Goal: Task Accomplishment & Management: Use online tool/utility

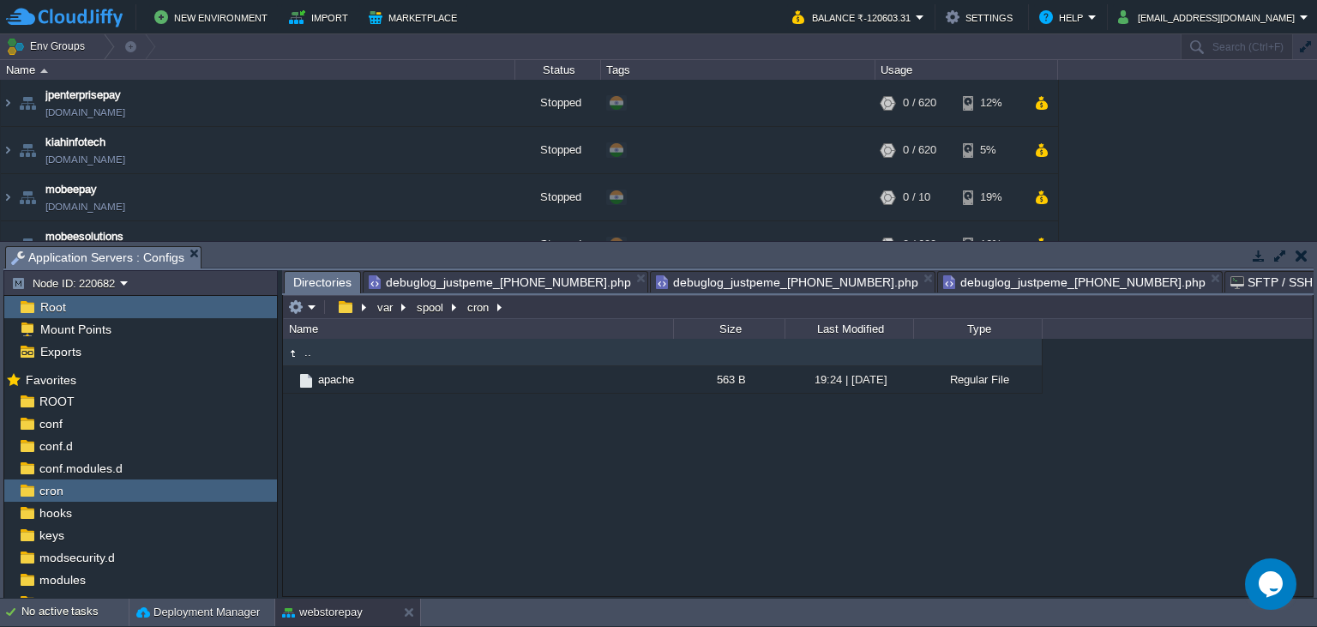
scroll to position [837, 0]
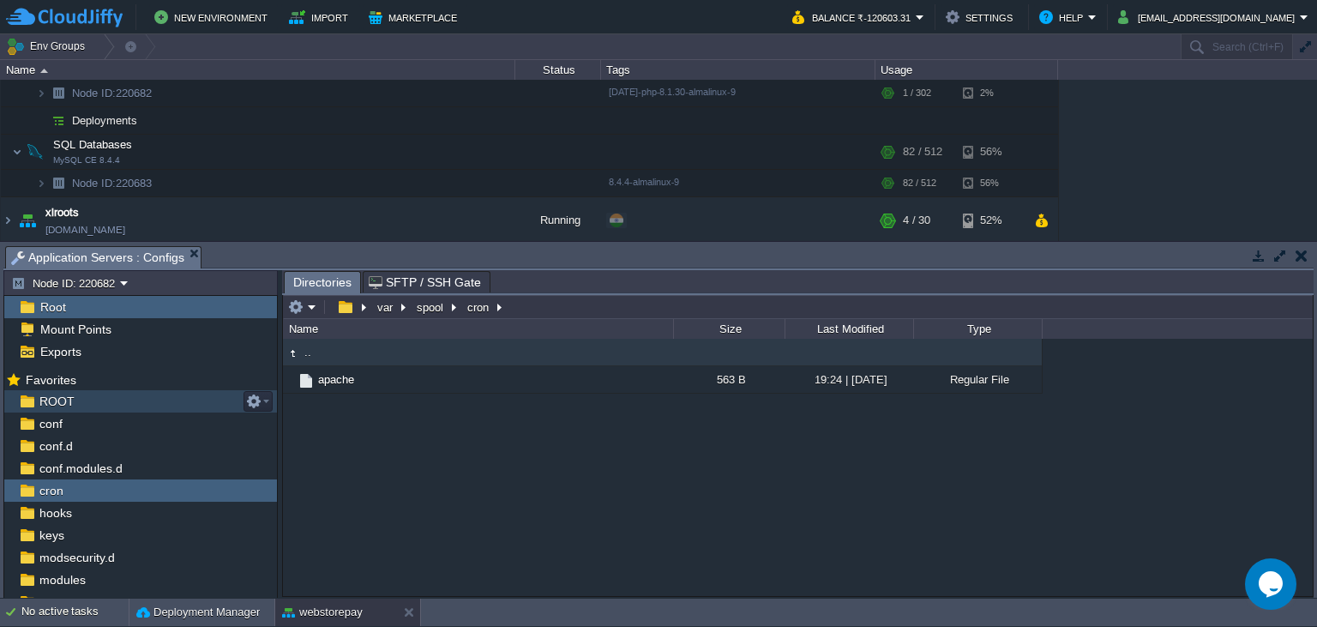
click at [105, 407] on div "ROOT" at bounding box center [140, 401] width 273 height 22
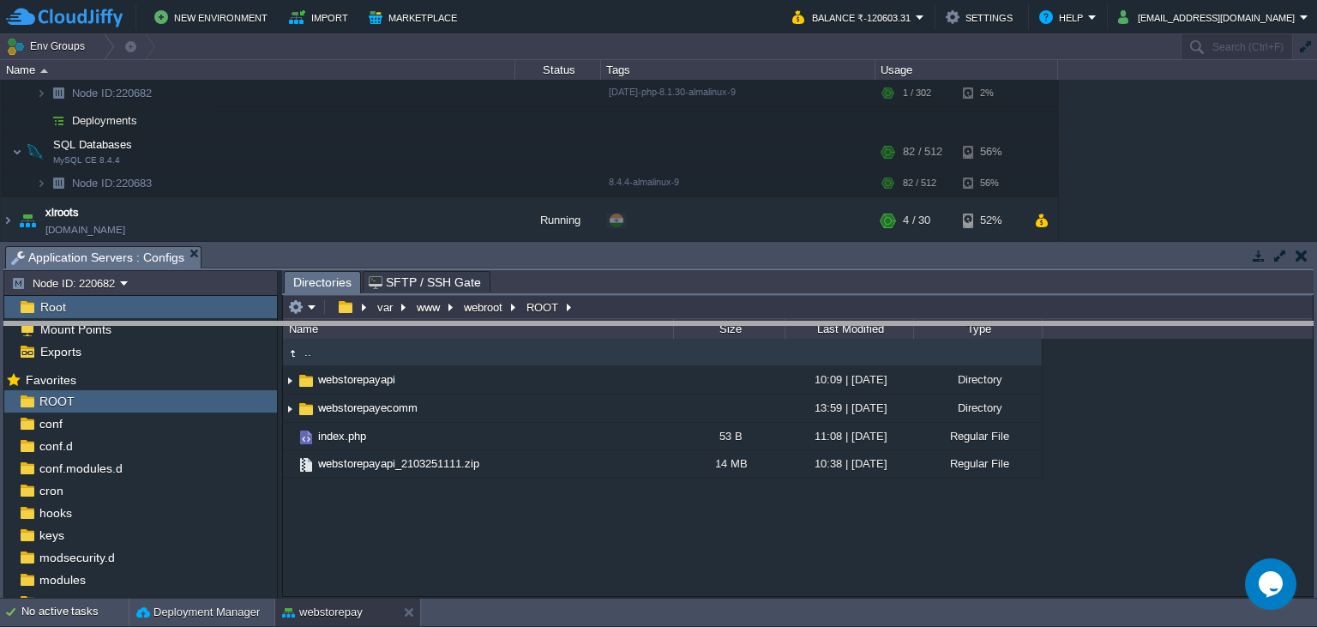
drag, startPoint x: 616, startPoint y: 256, endPoint x: 611, endPoint y: 340, distance: 85.0
click at [611, 340] on body "New Environment Import Marketplace Bonus ₹0.00 Upgrade Account Balance ₹-120603…" at bounding box center [658, 313] width 1317 height 627
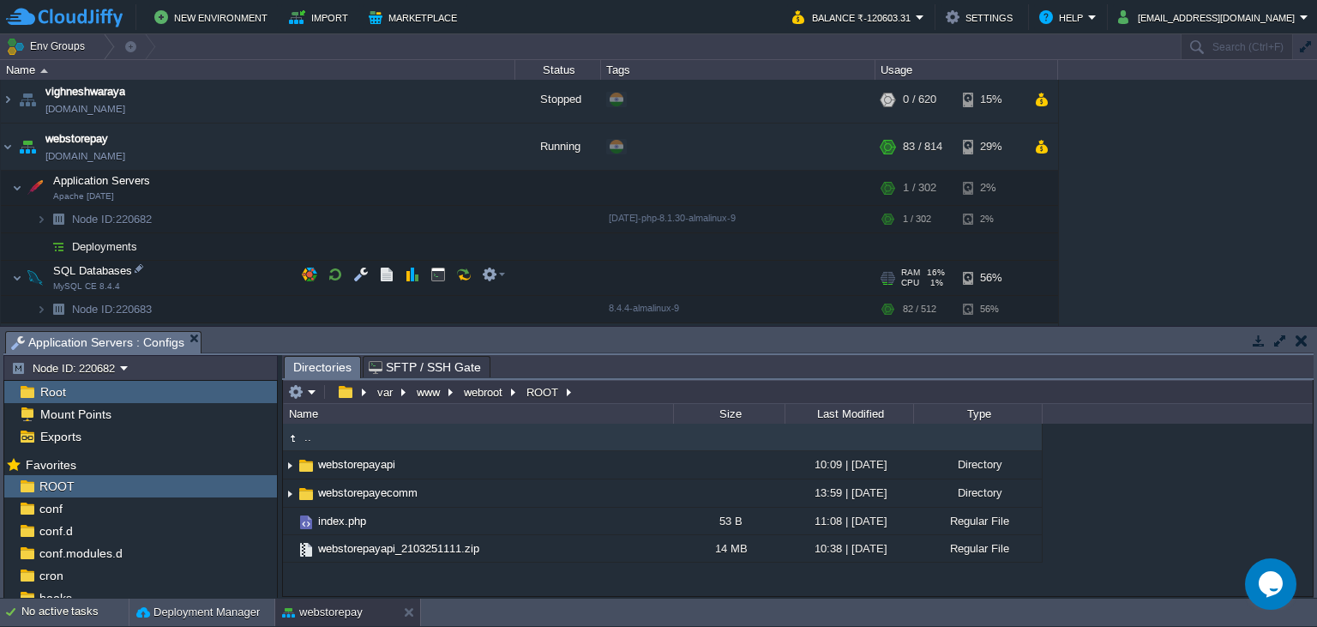
scroll to position [673, 0]
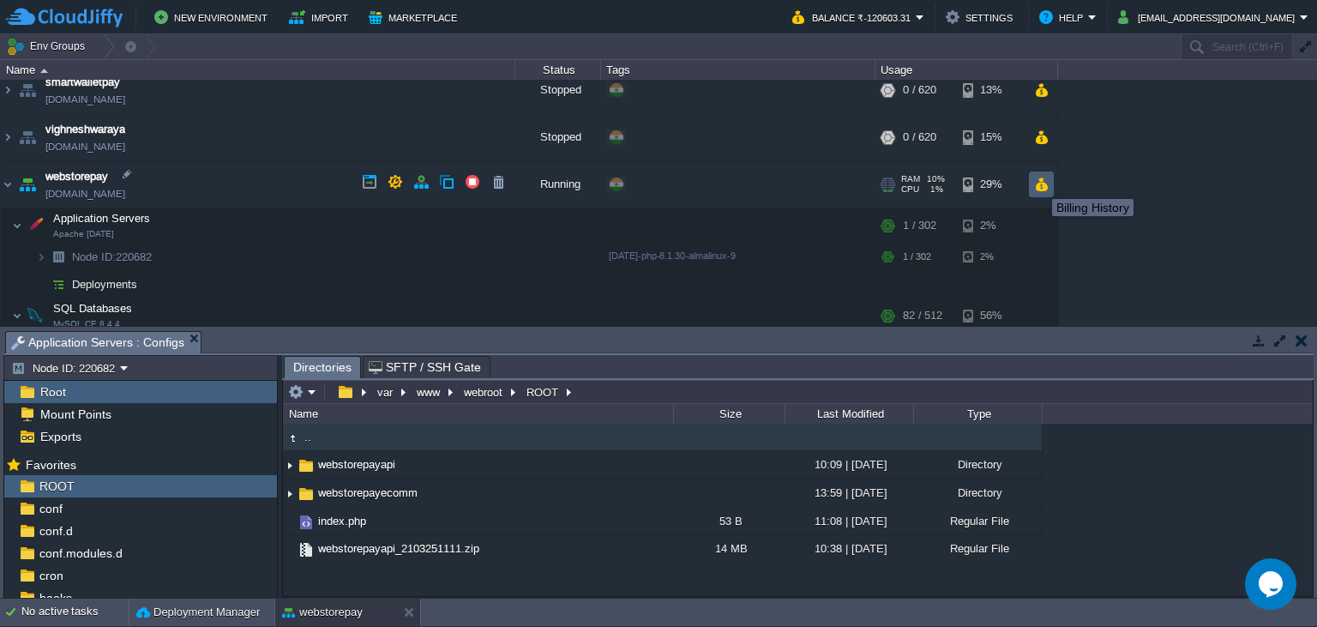
click at [1039, 183] on button "button" at bounding box center [1041, 184] width 15 height 15
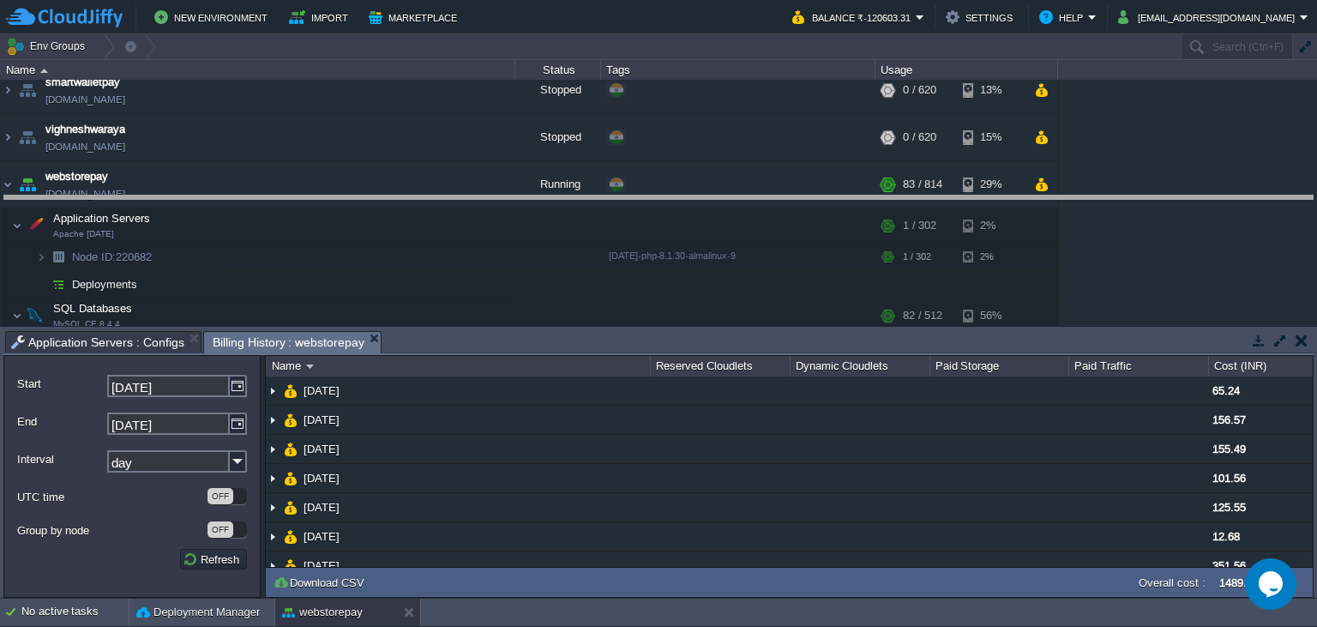
drag, startPoint x: 518, startPoint y: 338, endPoint x: 524, endPoint y: 183, distance: 155.3
click at [525, 190] on body "New Environment Import Marketplace Bonus ₹0.00 Upgrade Account Balance ₹-120603…" at bounding box center [658, 313] width 1317 height 627
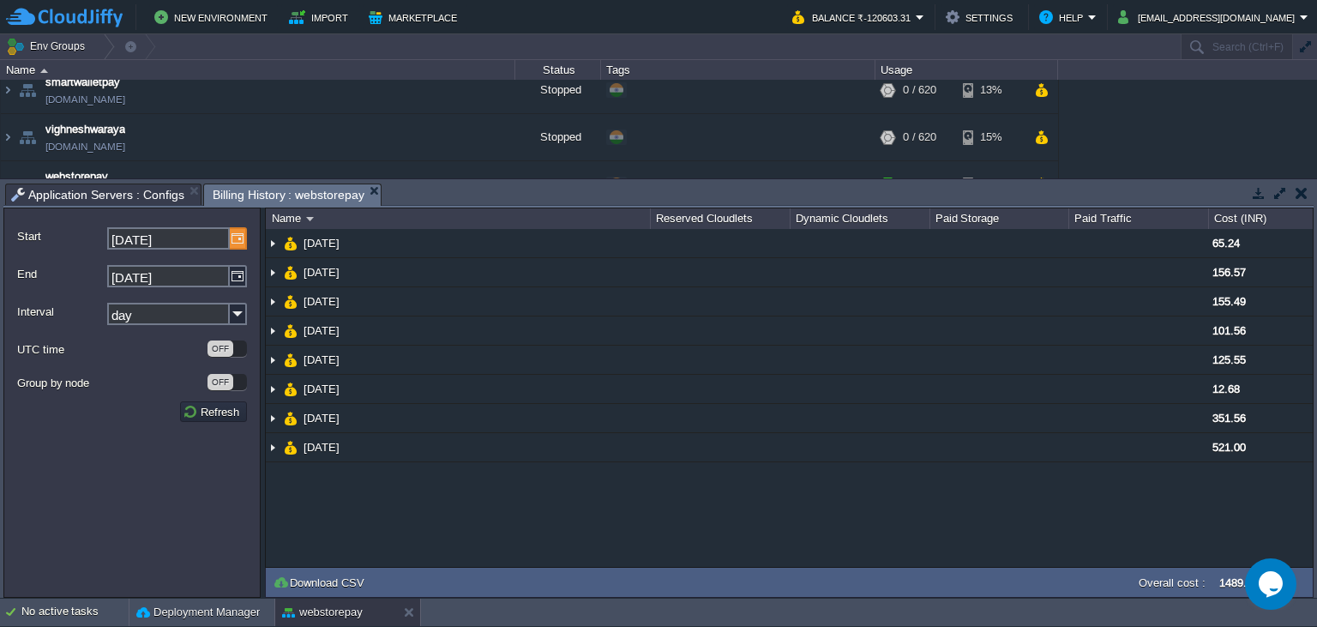
click at [242, 242] on img at bounding box center [238, 238] width 17 height 22
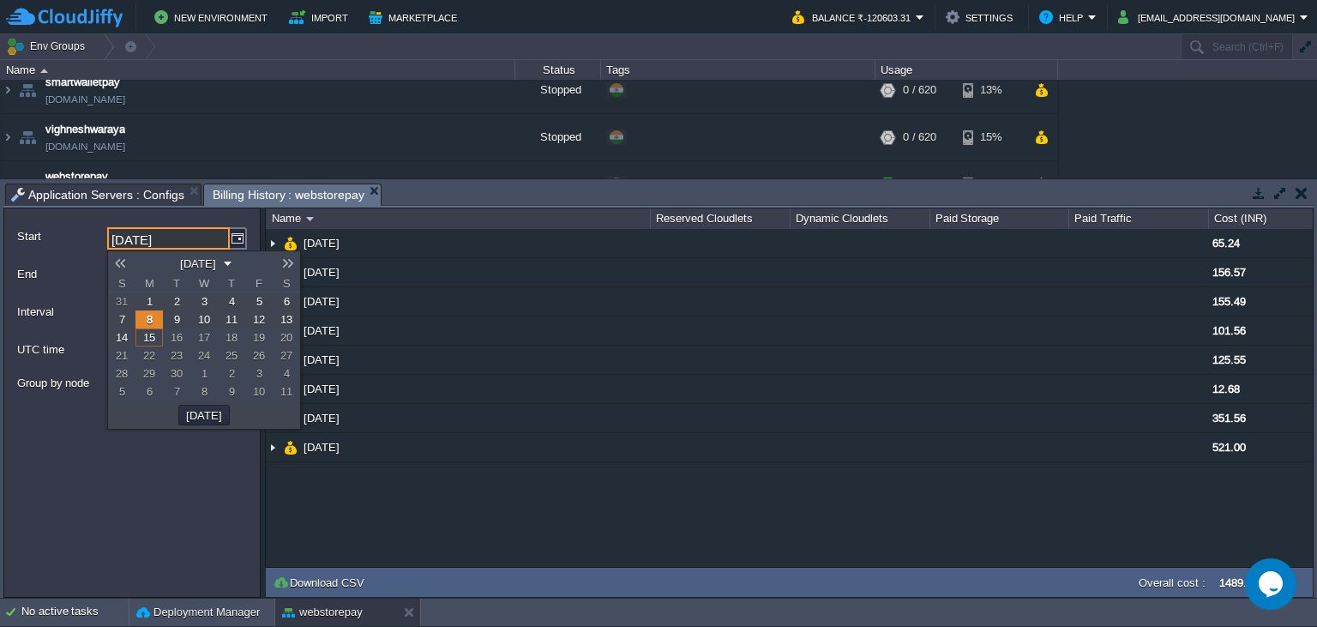
click at [144, 298] on link "1" at bounding box center [148, 301] width 27 height 18
type input "[DATE]"
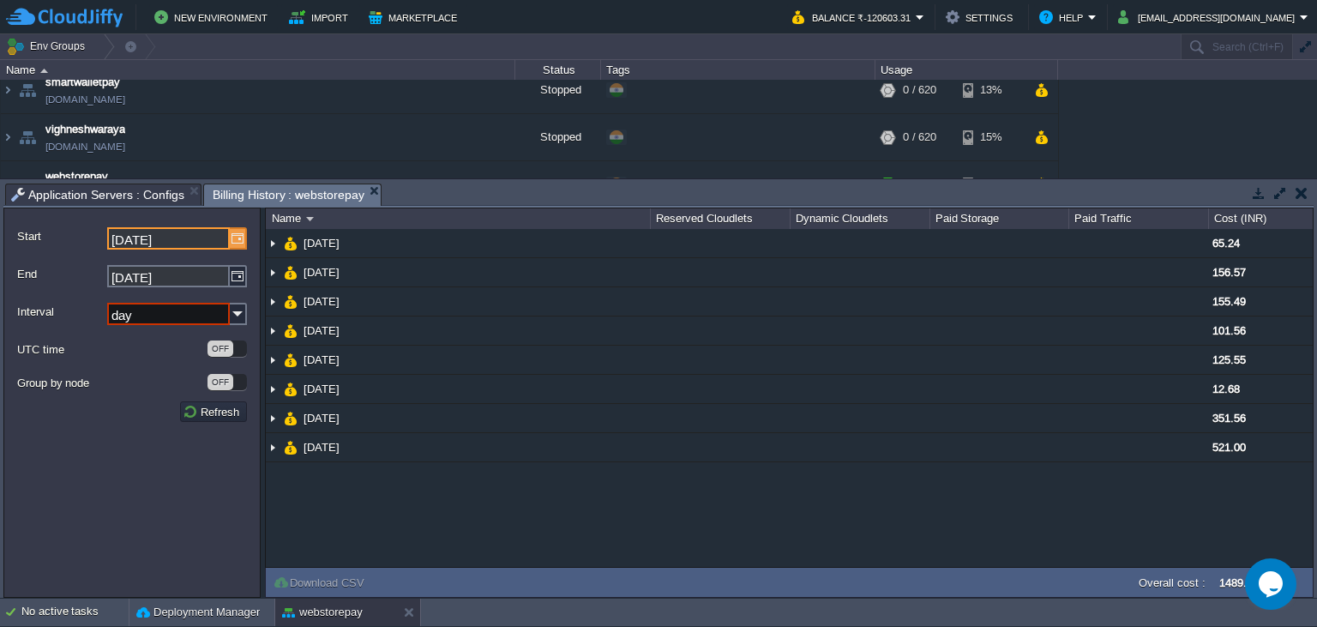
click at [240, 236] on img at bounding box center [238, 238] width 17 height 22
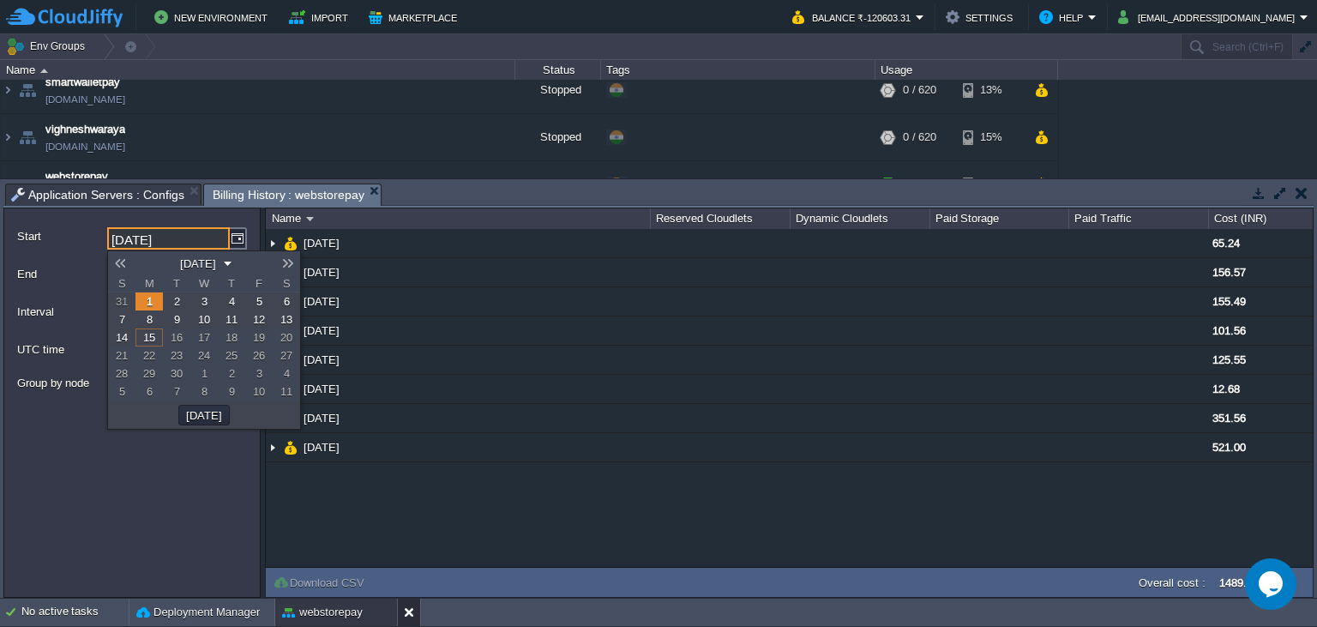
click at [411, 617] on button at bounding box center [412, 612] width 17 height 17
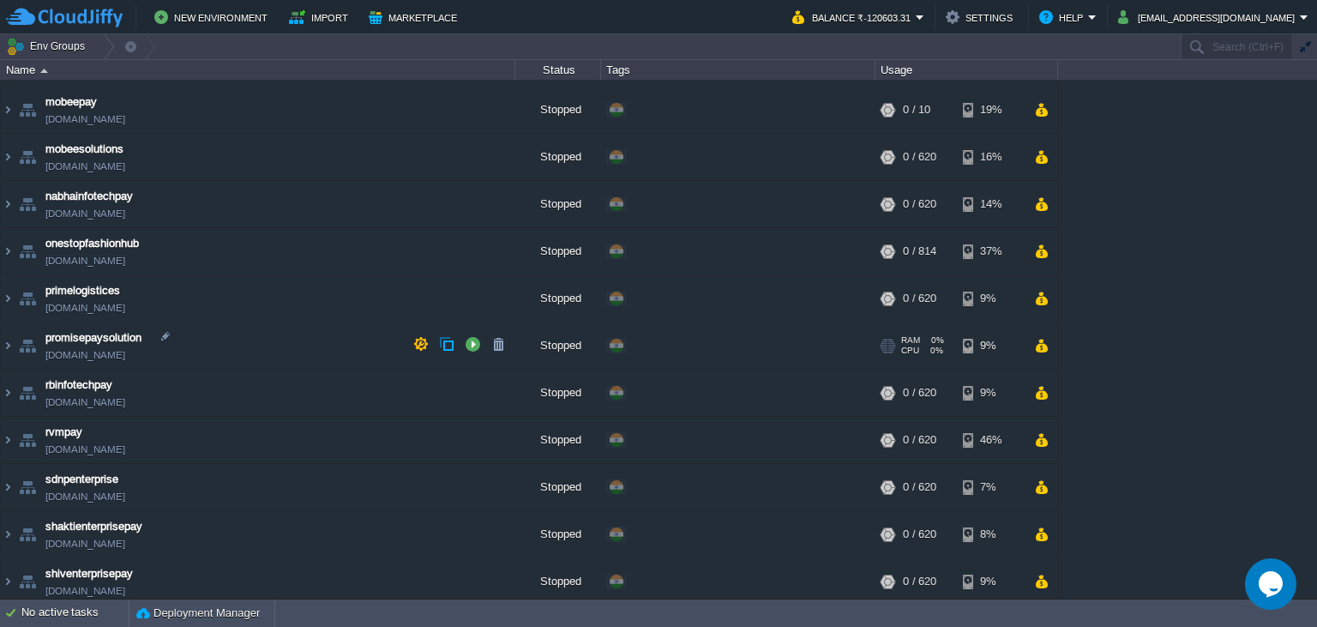
scroll to position [0, 0]
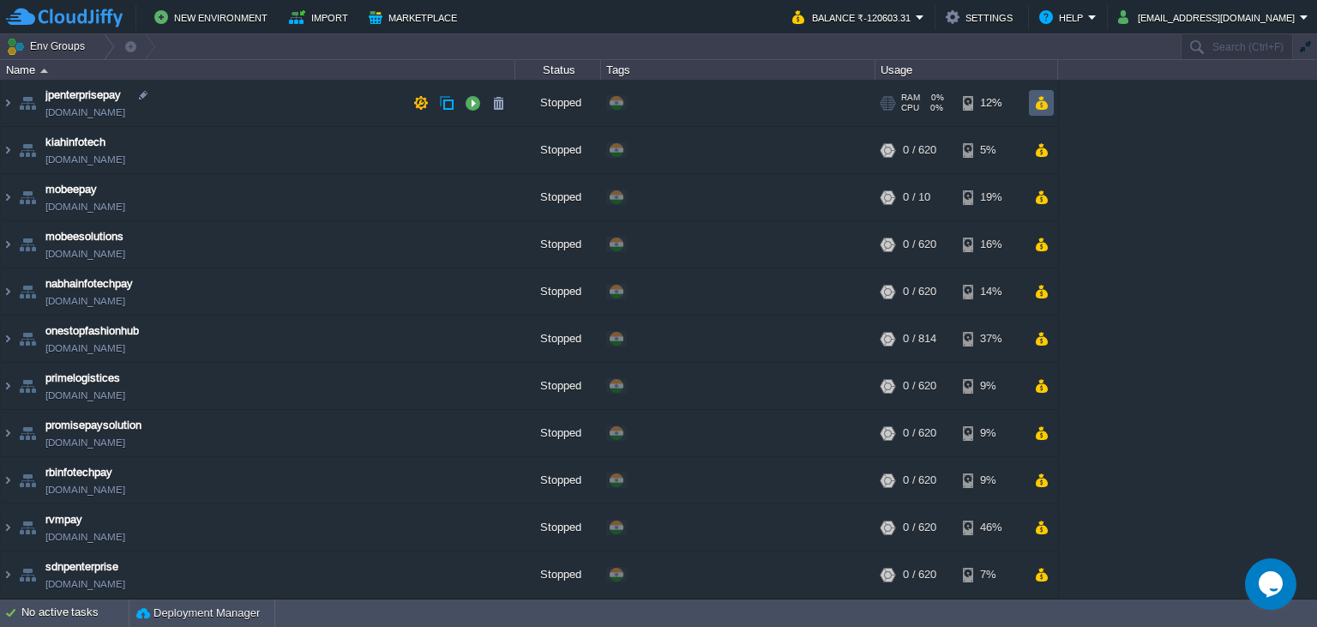
click at [1039, 113] on td at bounding box center [1041, 103] width 25 height 26
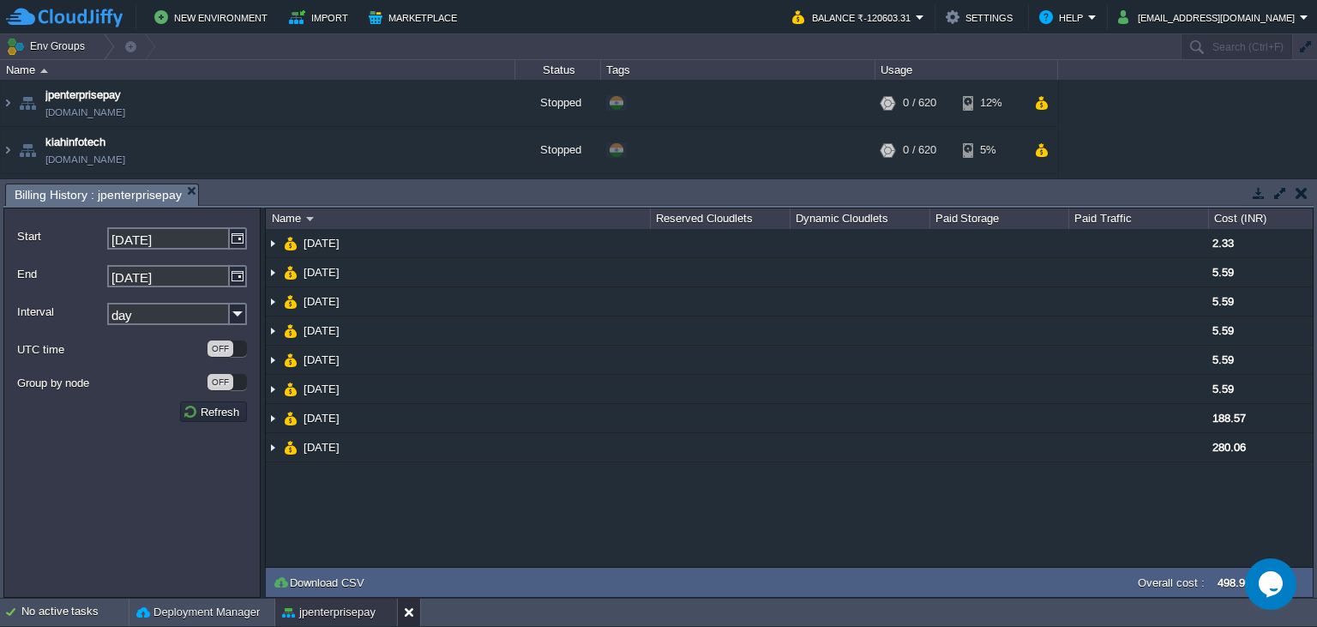
click at [410, 617] on button at bounding box center [412, 612] width 17 height 17
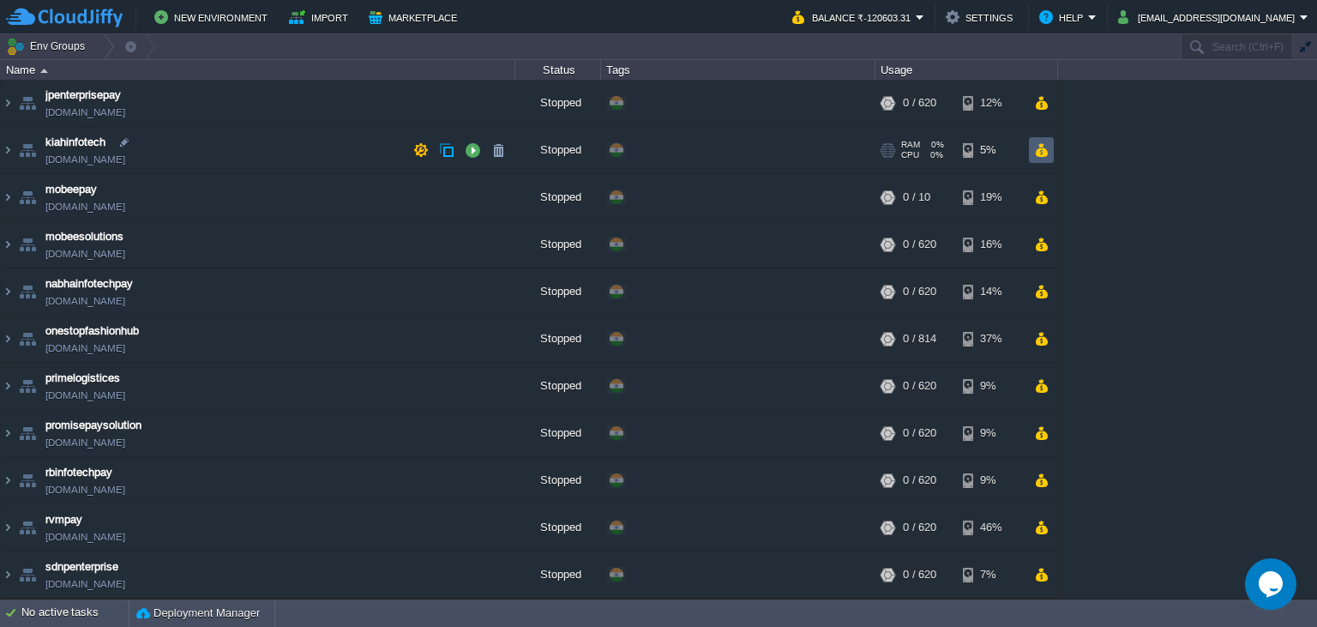
click at [1049, 157] on td at bounding box center [1041, 150] width 25 height 26
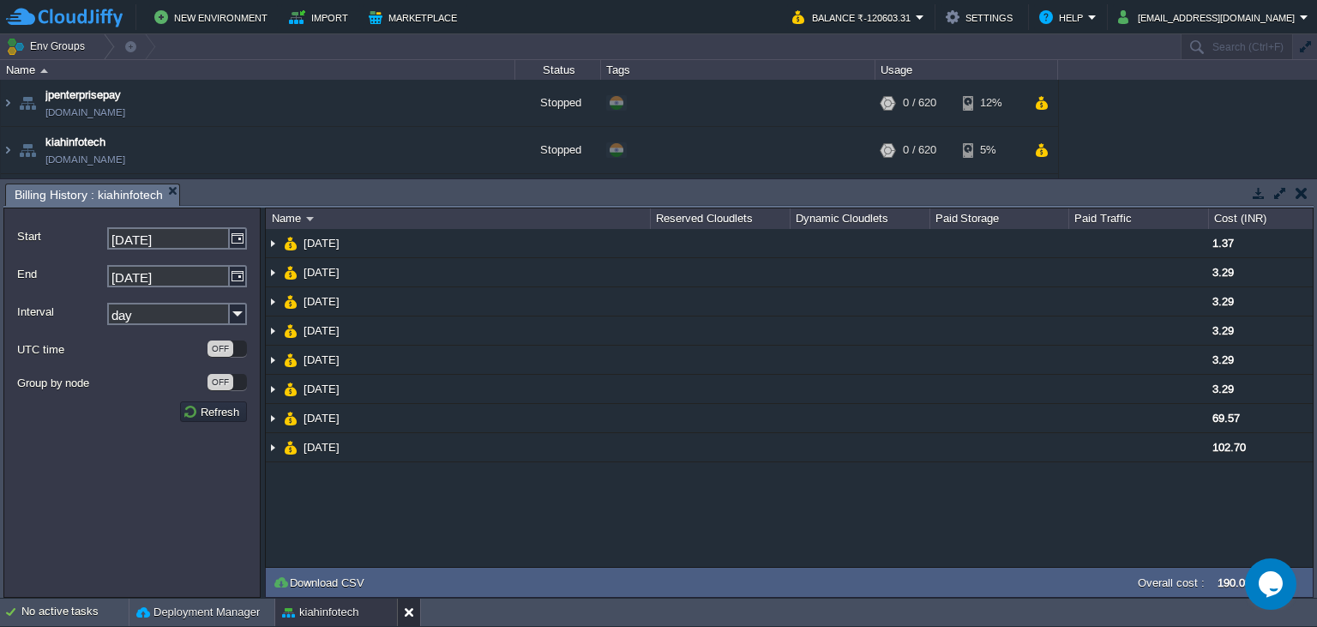
click at [414, 609] on button at bounding box center [412, 612] width 17 height 17
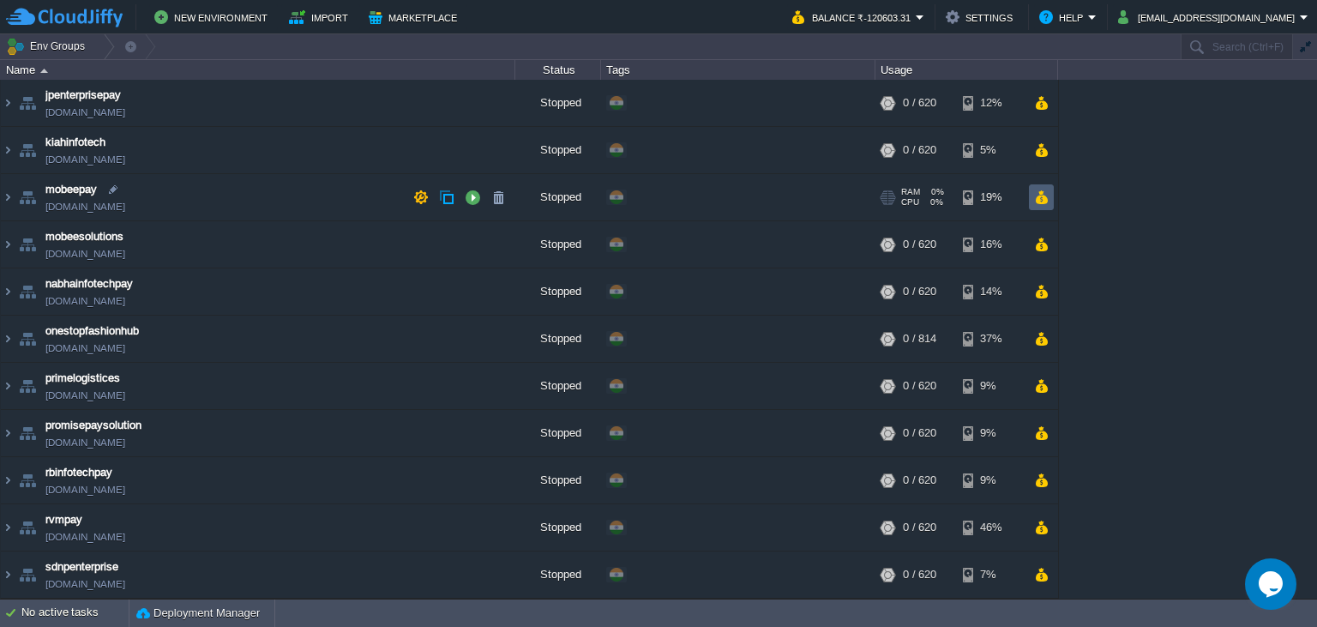
click at [1039, 201] on button "button" at bounding box center [1041, 196] width 15 height 15
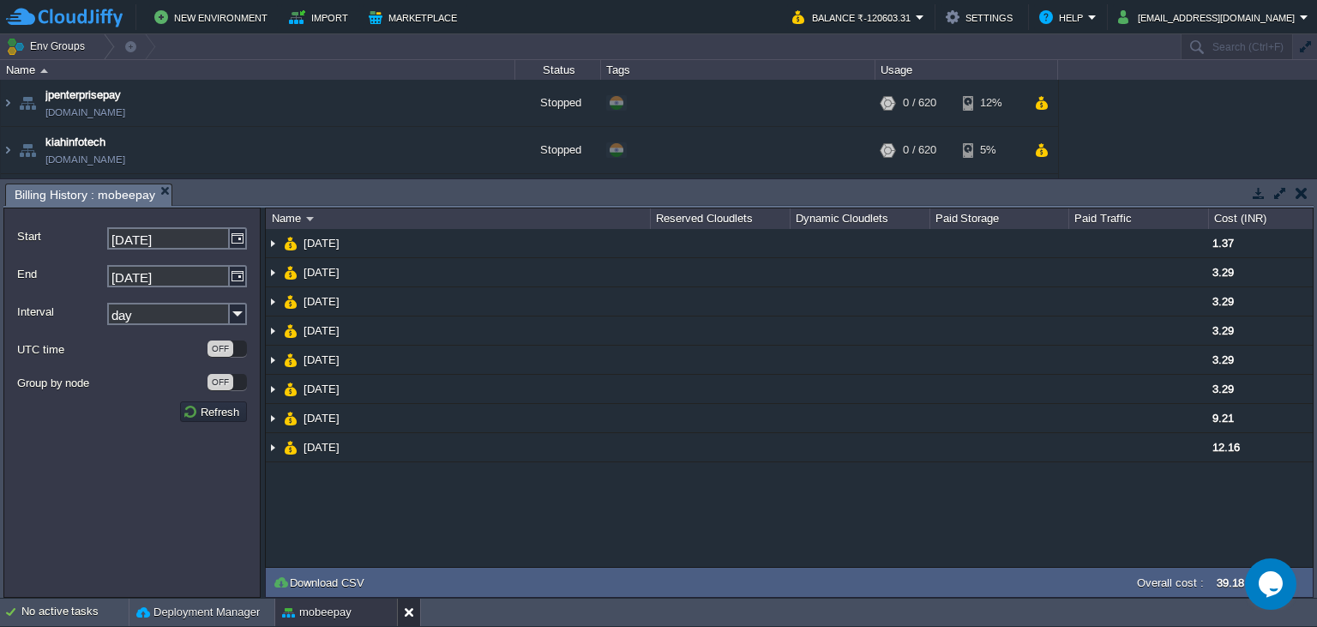
click at [405, 613] on button at bounding box center [412, 612] width 17 height 17
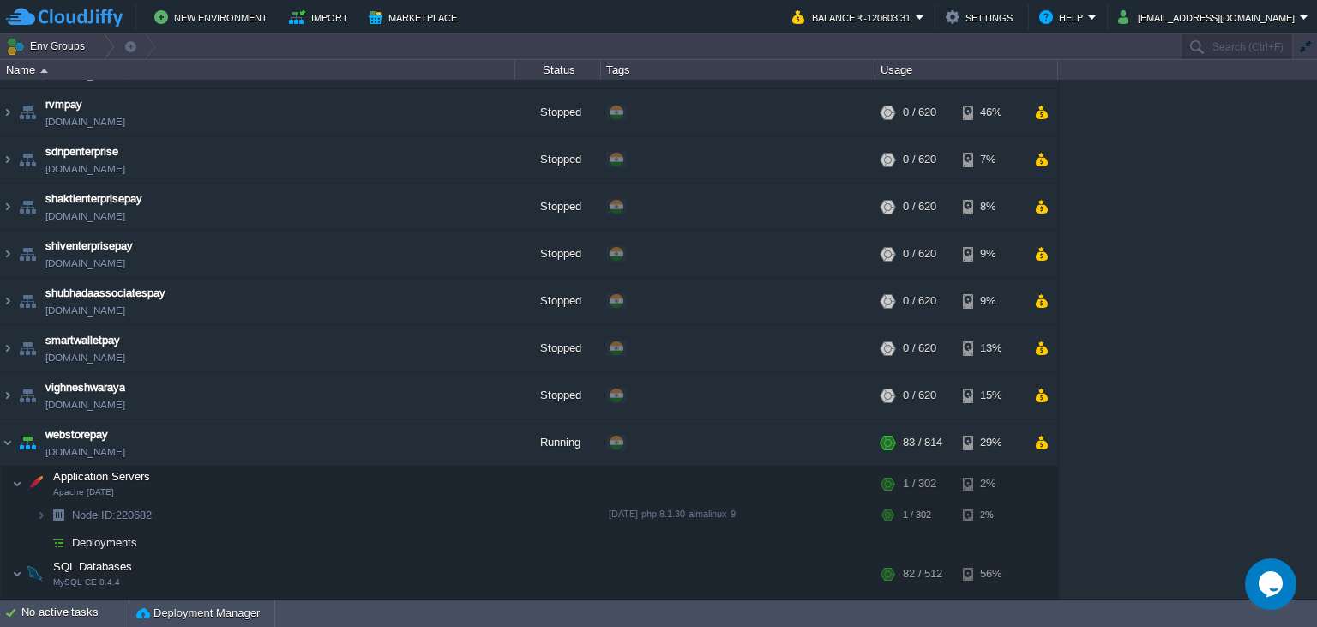
scroll to position [478, 0]
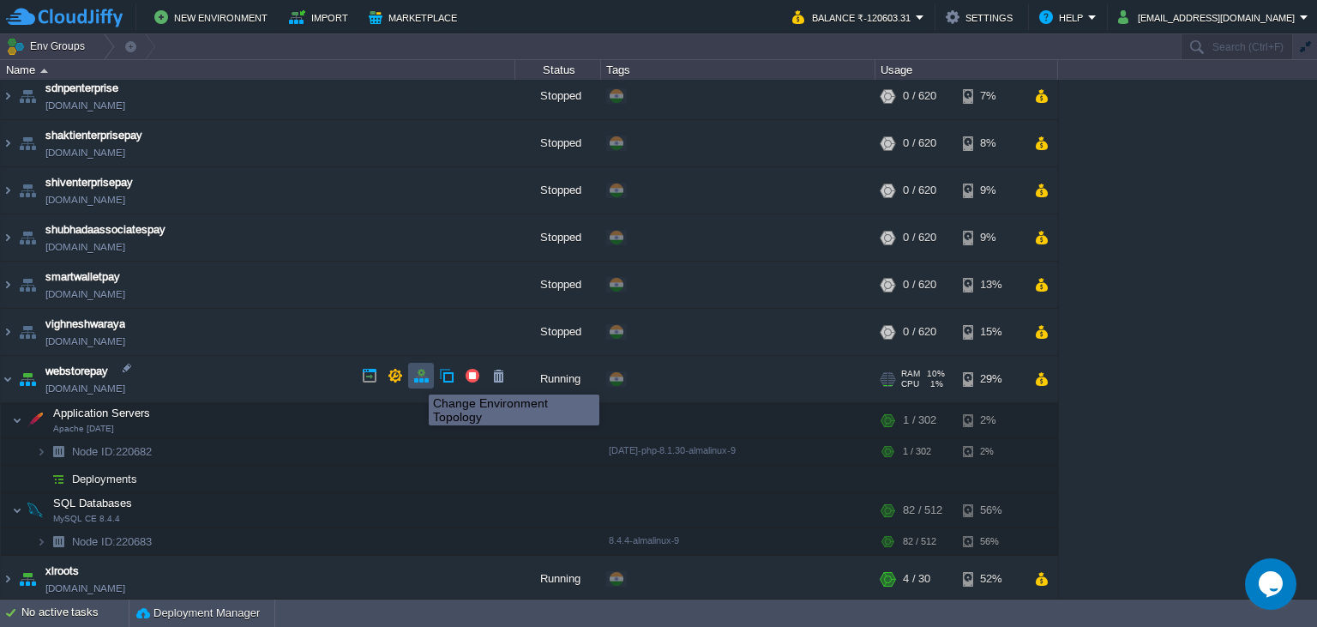
click at [416, 379] on button "button" at bounding box center [420, 375] width 15 height 15
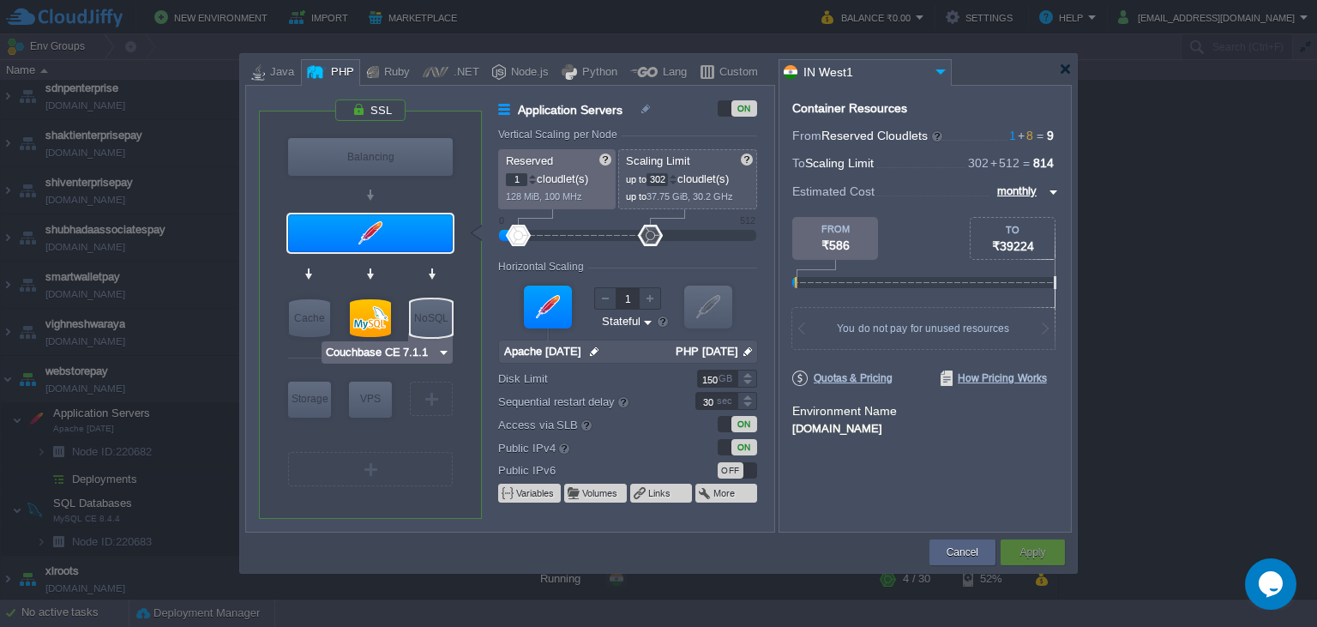
type input "MySQL CE 8.4.4"
click at [369, 321] on div at bounding box center [370, 318] width 41 height 38
type input "SQL Databases"
type input "8"
type input "512"
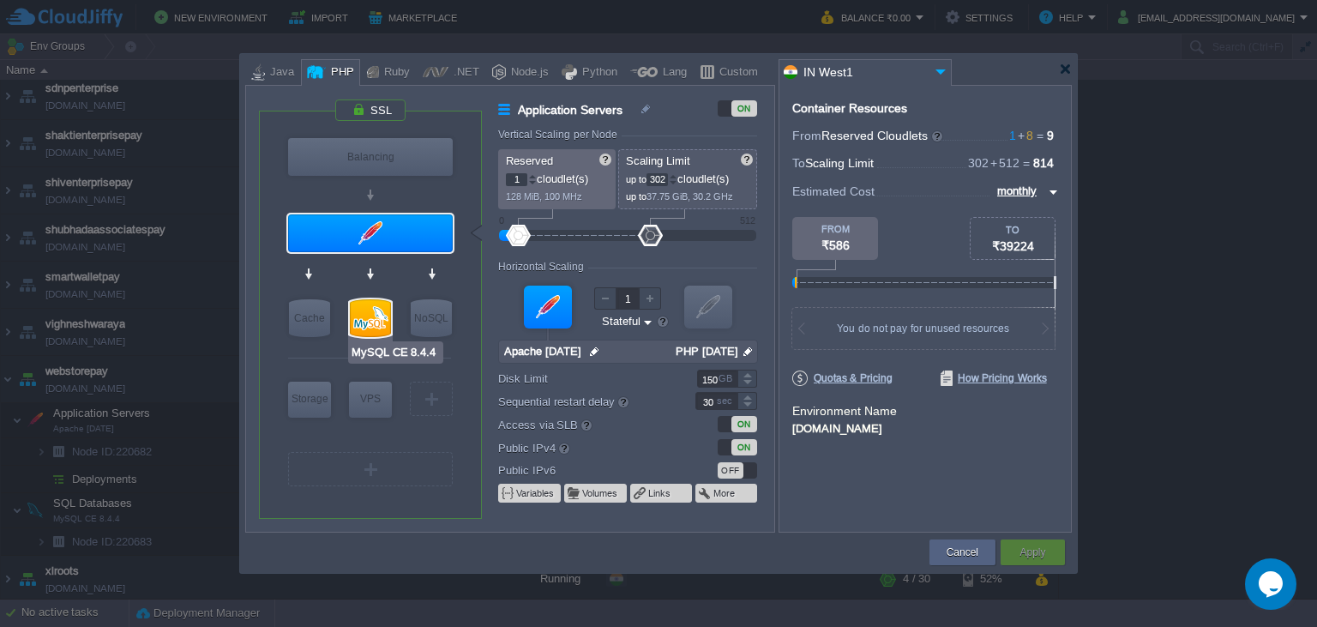
type input "MySQL CE 8.4.4"
type input "null"
type input "8.4.4-almalinux-9"
type input "Stateless"
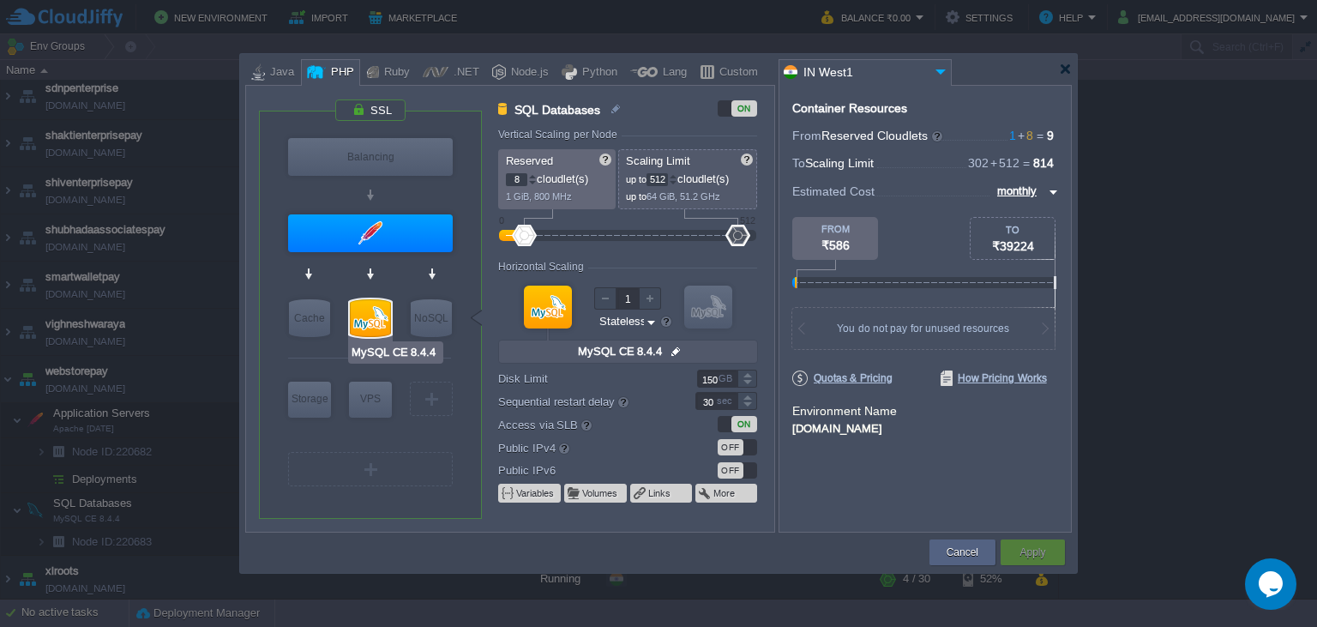
type input "Couchbase CE 7.1.1"
drag, startPoint x: 735, startPoint y: 236, endPoint x: 591, endPoint y: 243, distance: 144.2
click at [591, 243] on div at bounding box center [591, 235] width 25 height 21
click at [674, 185] on div at bounding box center [673, 183] width 9 height 6
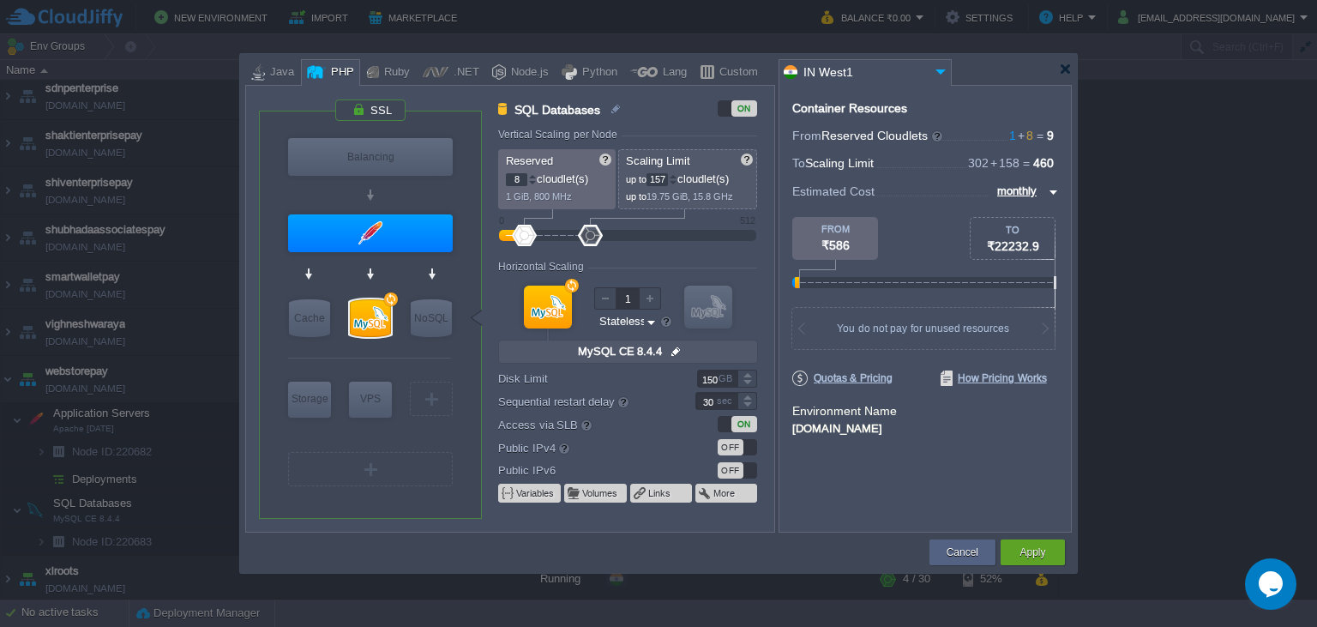
click at [674, 185] on div at bounding box center [673, 183] width 9 height 6
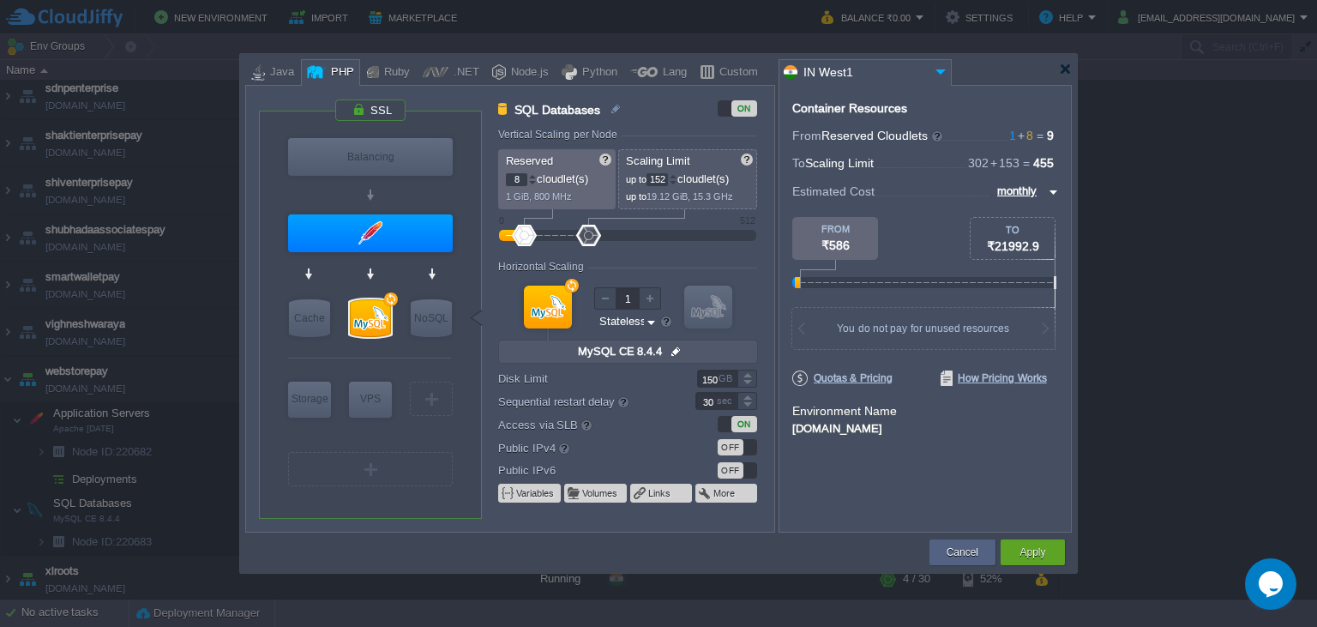
click at [674, 185] on div at bounding box center [673, 183] width 9 height 6
type input "150"
click at [674, 185] on div at bounding box center [673, 183] width 9 height 6
click at [365, 327] on div at bounding box center [370, 318] width 41 height 38
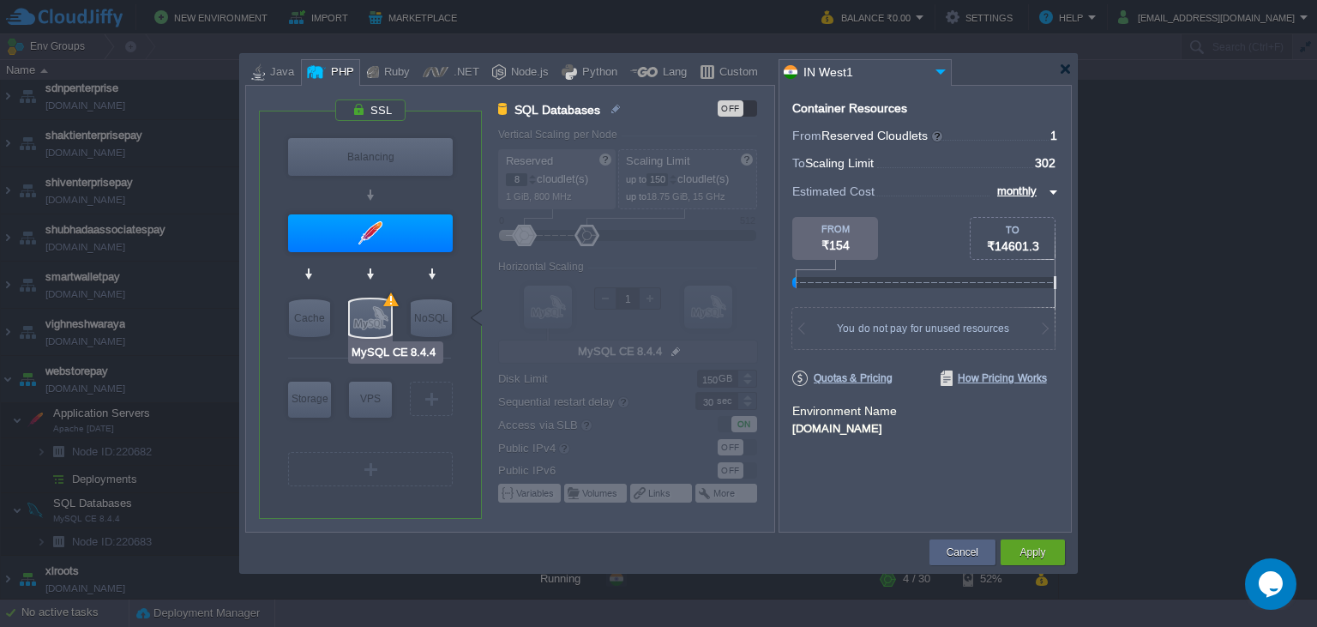
click at [379, 311] on div at bounding box center [370, 318] width 41 height 38
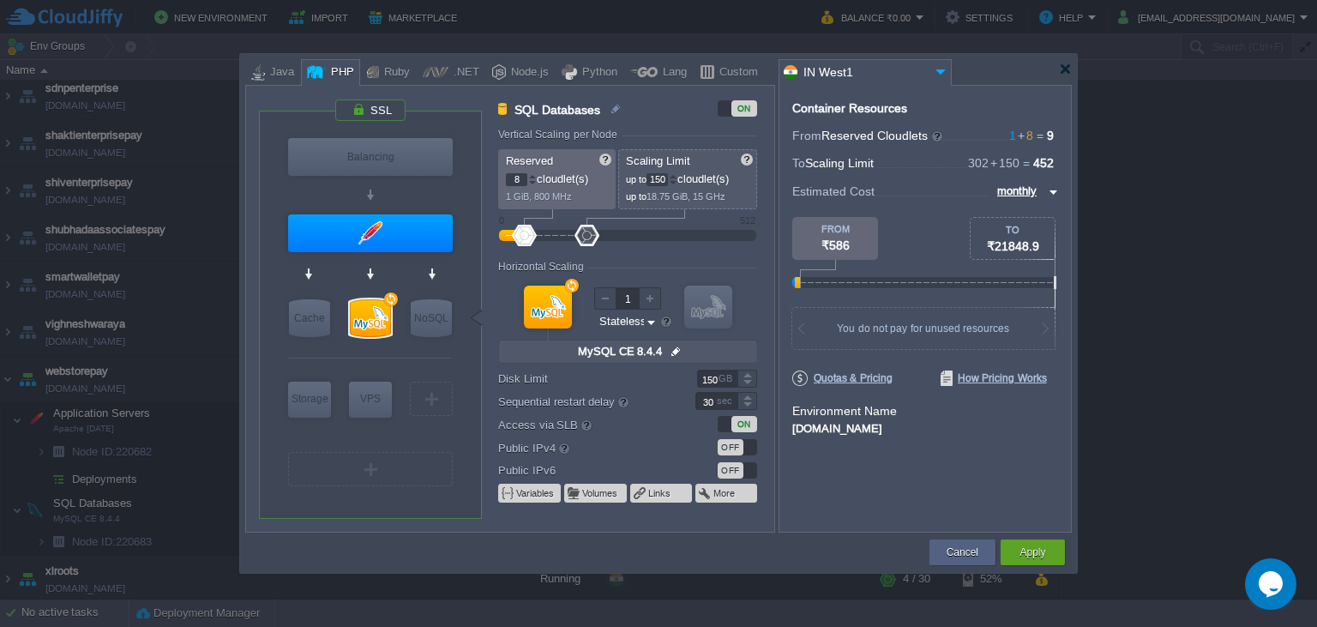
type input "Apache [DATE]"
click at [420, 232] on div at bounding box center [370, 233] width 165 height 38
type input "Application Servers"
type input "1"
type input "302"
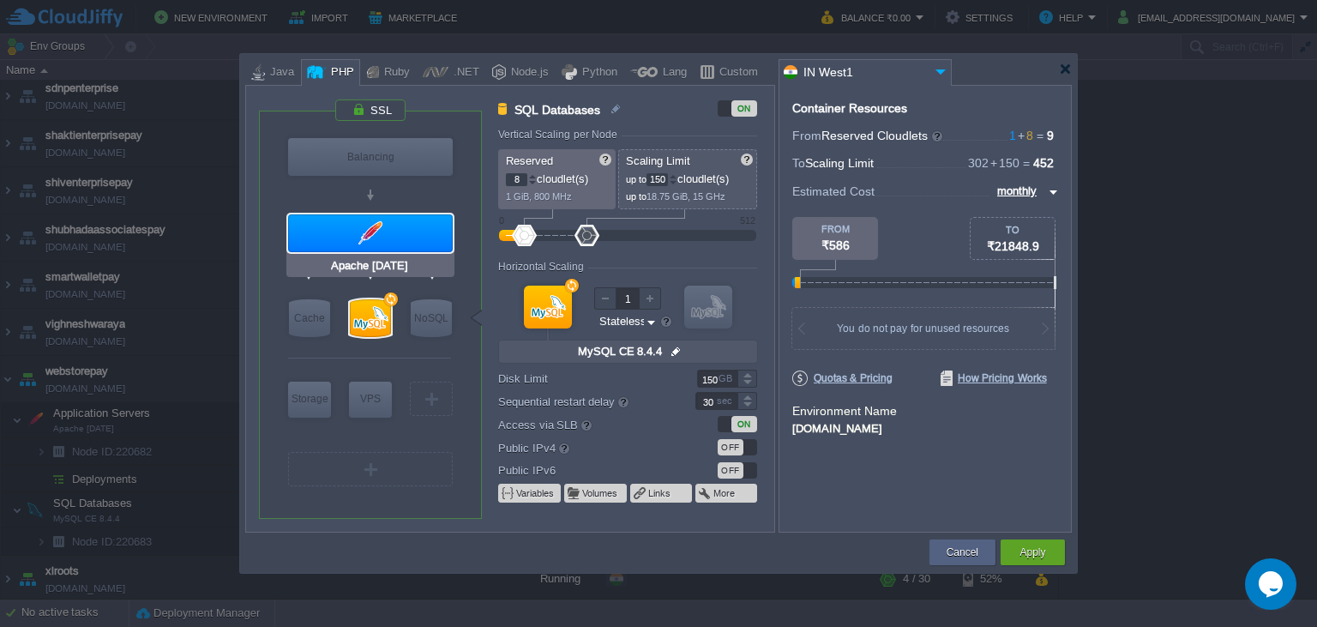
type input "Apache [DATE]"
type input "null"
type input "PHP [DATE]"
type input "Stateful"
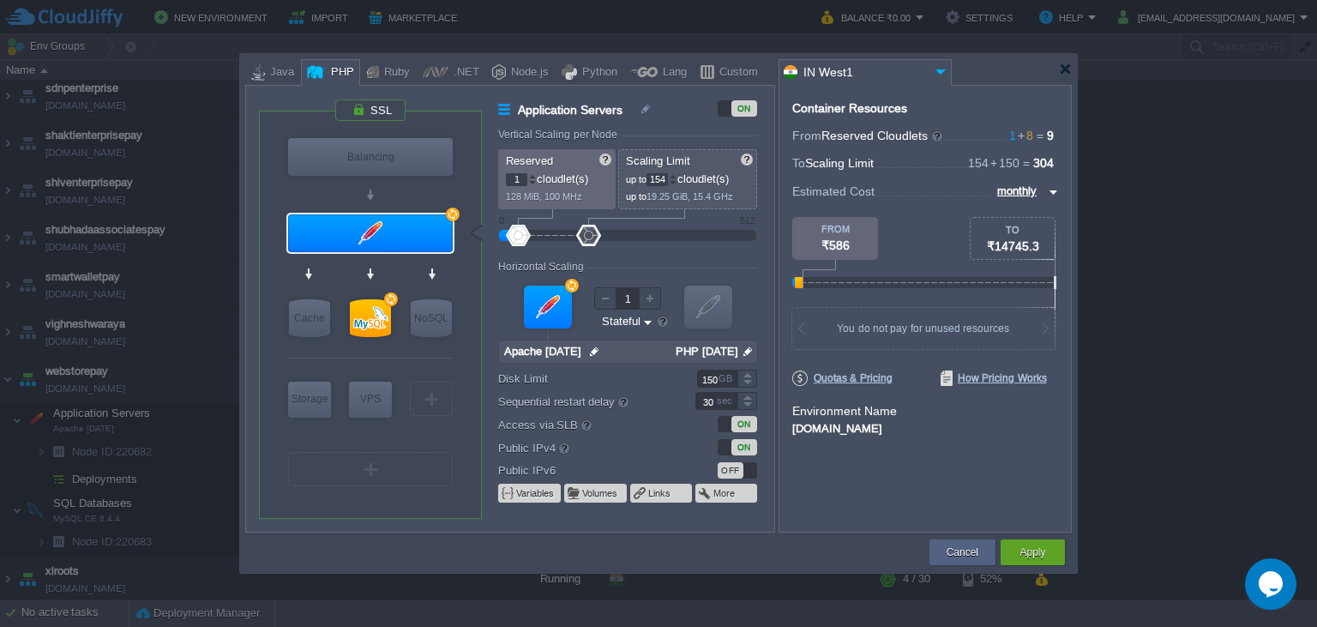
drag, startPoint x: 645, startPoint y: 238, endPoint x: 588, endPoint y: 240, distance: 56.6
click at [588, 240] on div at bounding box center [588, 235] width 25 height 21
click at [677, 181] on div at bounding box center [673, 183] width 9 height 6
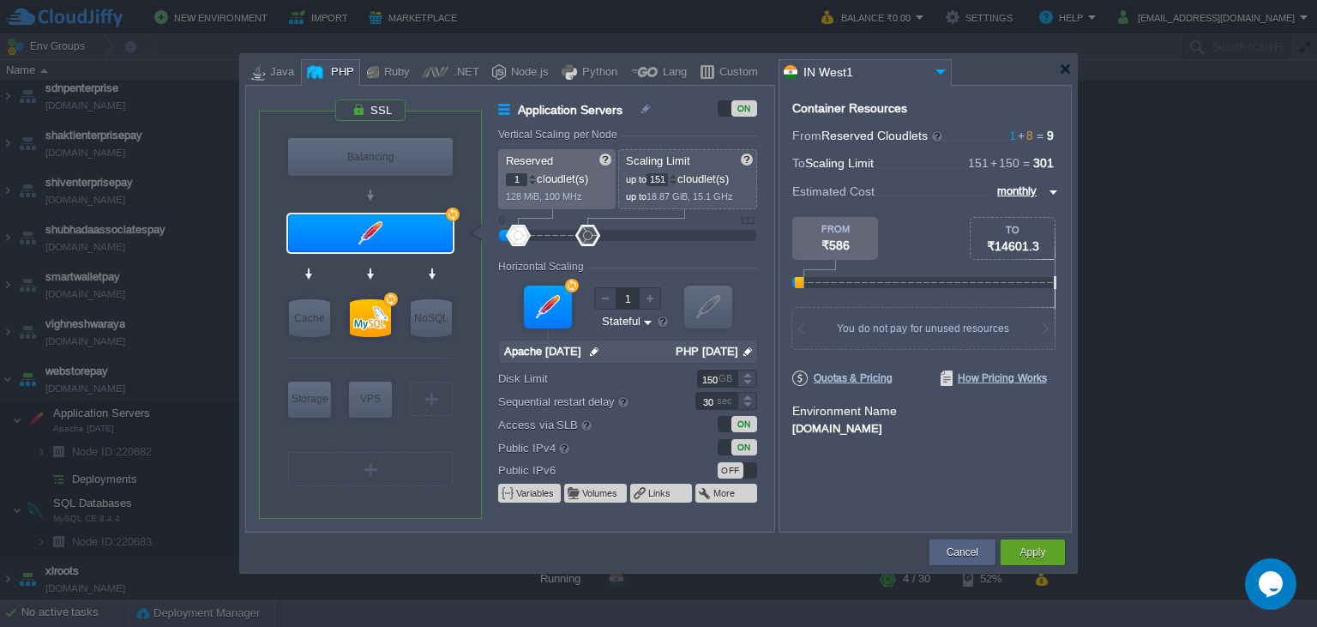
type input "150"
click at [677, 181] on div at bounding box center [673, 183] width 9 height 6
click at [1041, 554] on button "Apply" at bounding box center [1033, 552] width 26 height 17
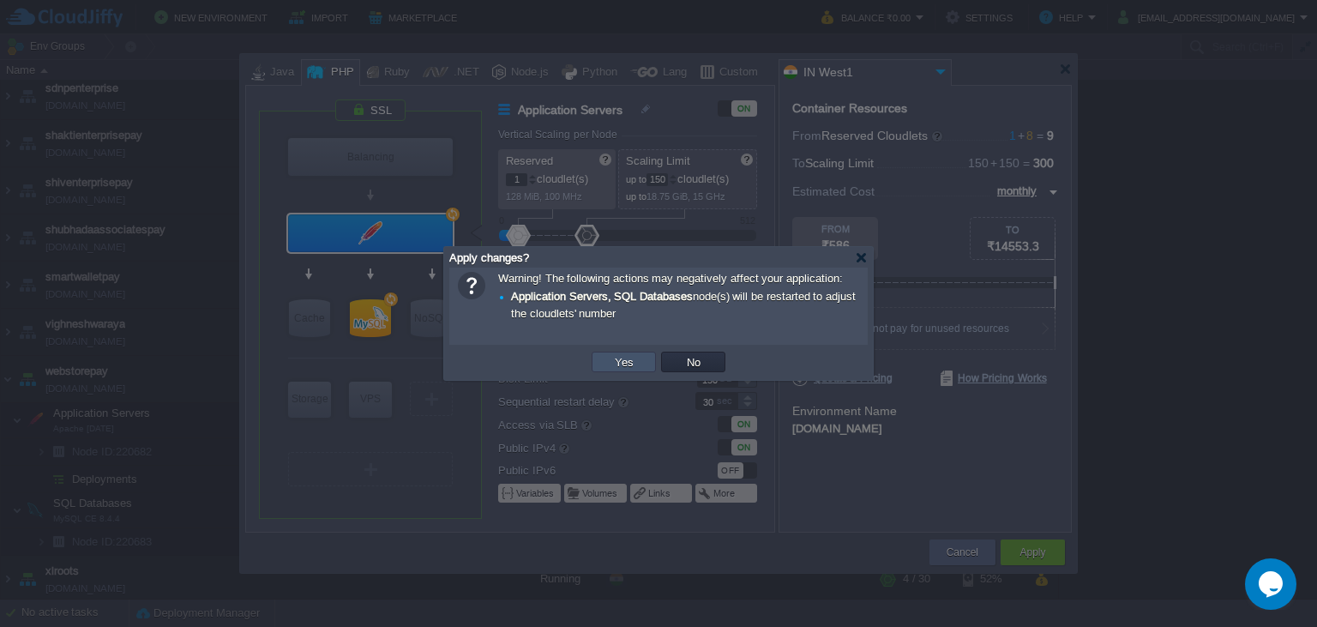
click at [619, 362] on button "Yes" at bounding box center [624, 361] width 29 height 15
